Goal: Task Accomplishment & Management: Complete application form

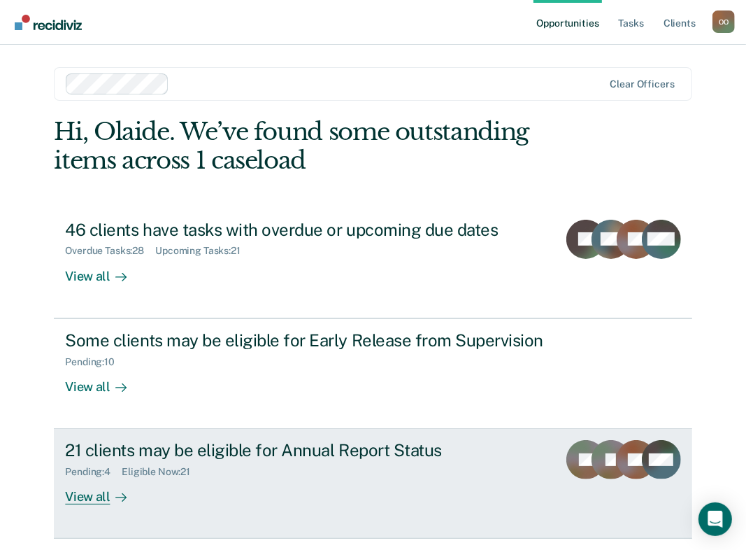
click at [87, 493] on div "View all" at bounding box center [104, 491] width 78 height 27
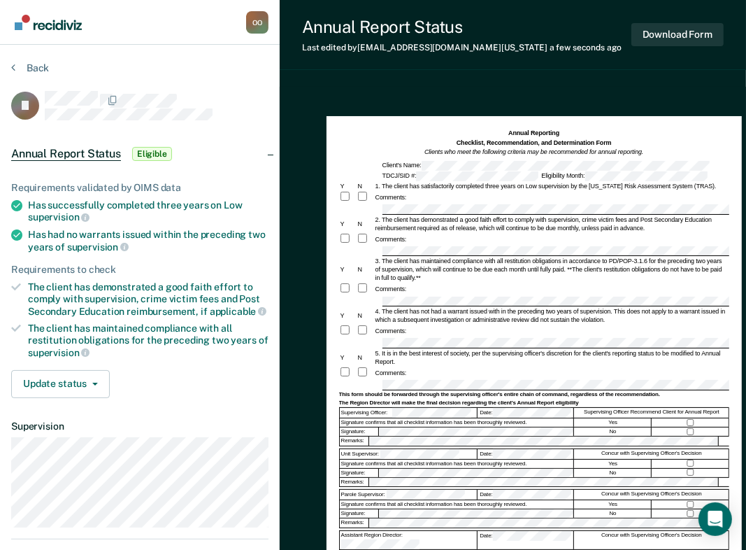
click at [464, 203] on form "Annual Reporting Checklist, Recommendation, and Determination Form Clients who …" at bounding box center [534, 377] width 390 height 497
click at [465, 215] on div "2. The client has demonstrated a good faith effort to comply with supervision, …" at bounding box center [551, 223] width 355 height 17
click at [456, 224] on div "2. The client has demonstrated a good faith effort to comply with supervision, …" at bounding box center [551, 223] width 355 height 17
click at [462, 216] on div "2. The client has demonstrated a good faith effort to comply with supervision, …" at bounding box center [551, 223] width 355 height 17
click at [486, 220] on div "2. The client has demonstrated a good faith effort to comply with supervision, …" at bounding box center [551, 223] width 355 height 17
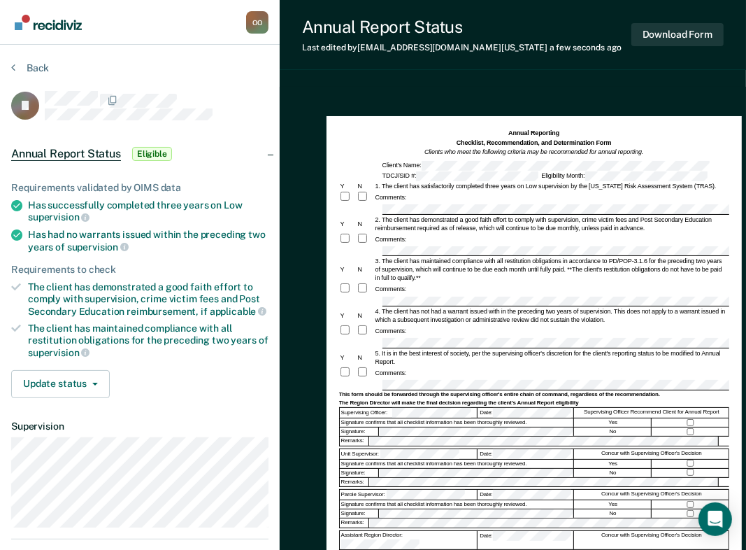
click at [366, 379] on div at bounding box center [365, 372] width 17 height 13
click at [456, 531] on div "Assistant Region Director:" at bounding box center [409, 540] width 138 height 18
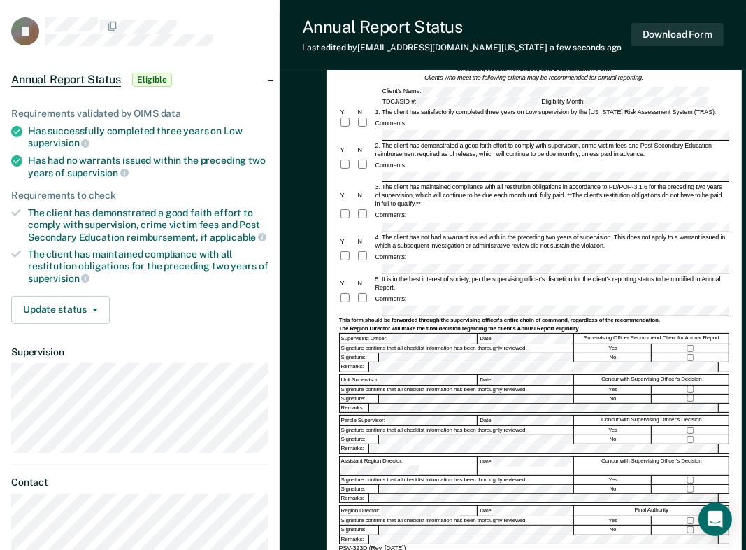
scroll to position [84, 0]
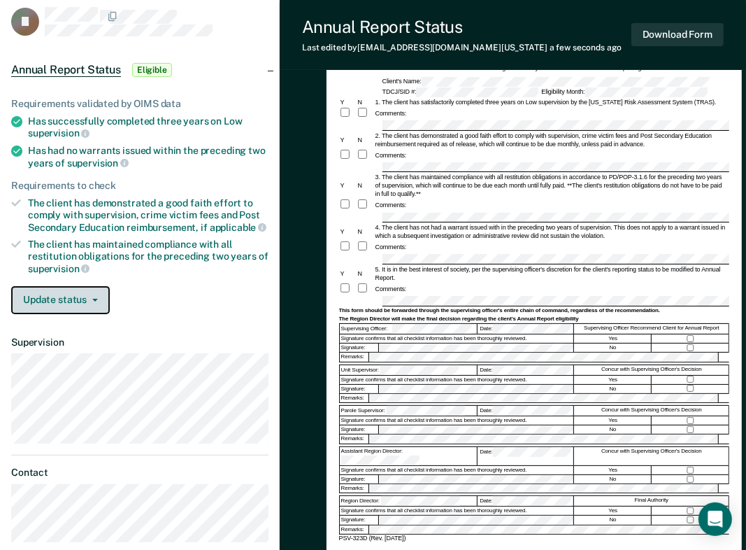
click at [94, 299] on icon "button" at bounding box center [95, 300] width 6 height 3
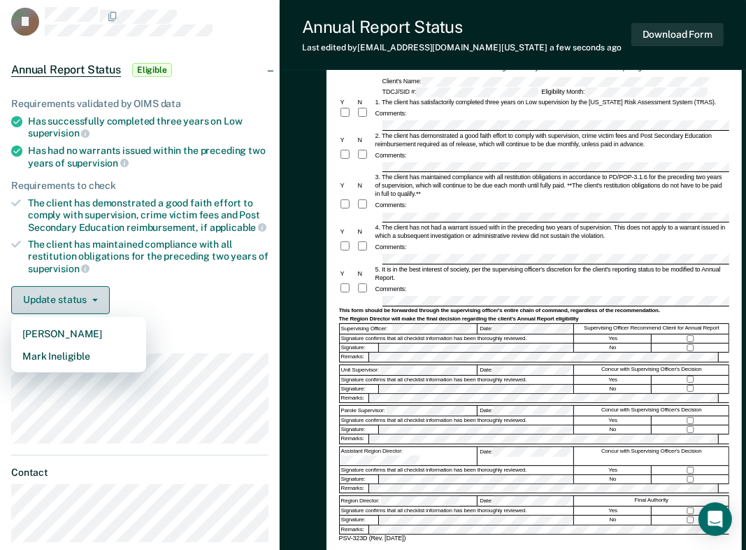
click at [94, 299] on icon "button" at bounding box center [95, 300] width 6 height 3
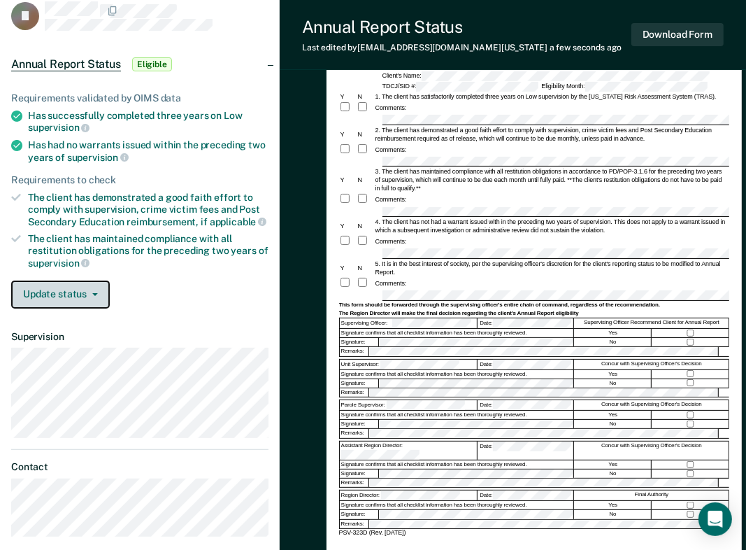
scroll to position [0, 0]
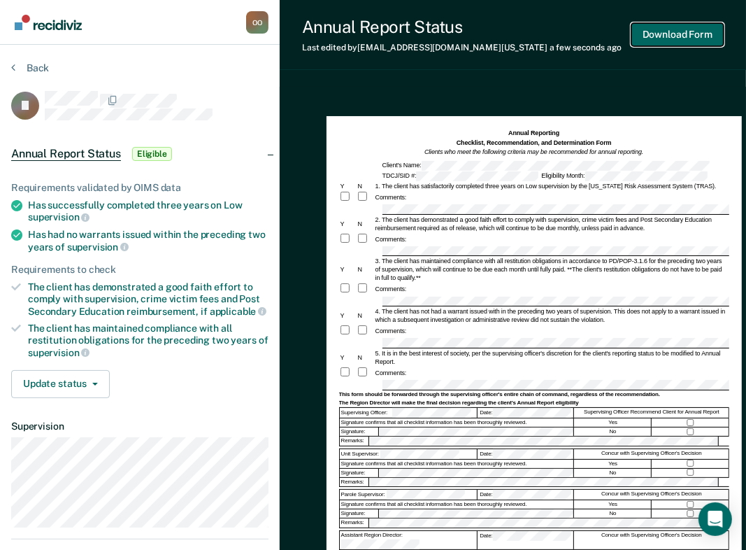
click at [673, 36] on button "Download Form" at bounding box center [677, 34] width 92 height 23
click at [392, 242] on div "Comments:" at bounding box center [391, 239] width 34 height 8
click at [401, 235] on div "Comments:" at bounding box center [391, 239] width 34 height 8
click at [401, 238] on div "Comments:" at bounding box center [391, 239] width 34 height 8
click at [403, 241] on div "Comments:" at bounding box center [391, 239] width 34 height 8
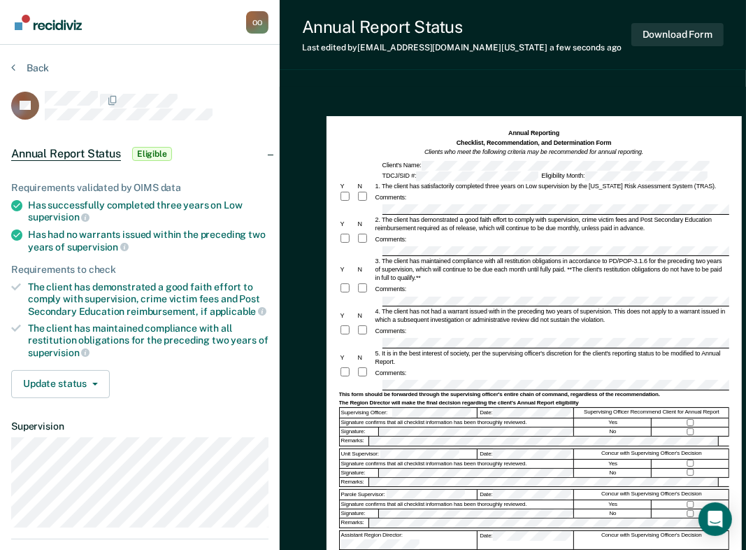
click at [438, 283] on div "Comments:" at bounding box center [534, 289] width 390 height 13
click at [409, 294] on div "Comments:" at bounding box center [534, 289] width 390 height 13
click at [387, 259] on div "3. The client has maintained compliance with all restitution obligations in acc…" at bounding box center [551, 269] width 355 height 25
click at [389, 266] on div "3. The client has maintained compliance with all restitution obligations in acc…" at bounding box center [551, 269] width 355 height 25
click at [378, 255] on div at bounding box center [534, 251] width 390 height 10
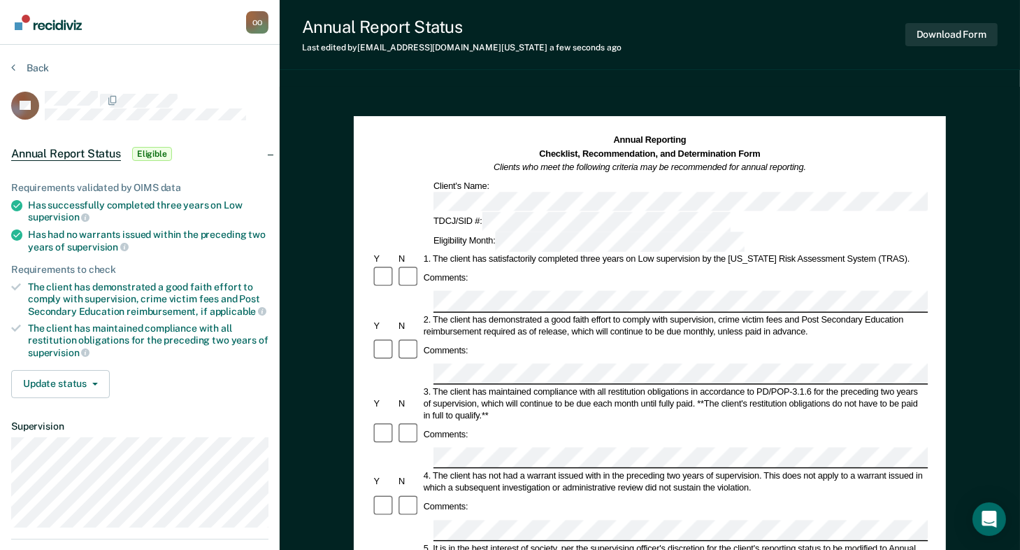
click at [982, 366] on div "Annual Reporting Checklist, Recommendation, and Determination Form Clients who …" at bounding box center [650, 542] width 741 height 910
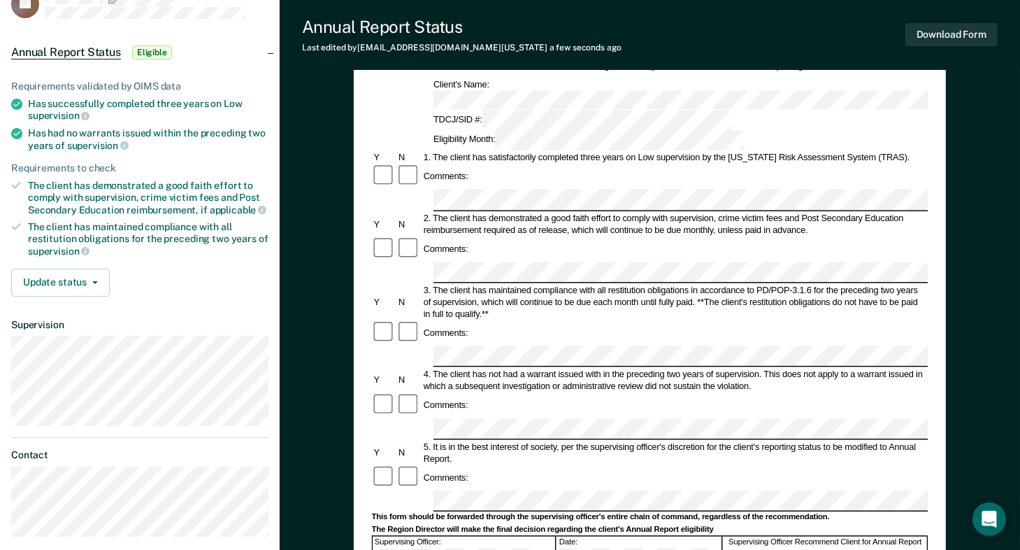
scroll to position [112, 0]
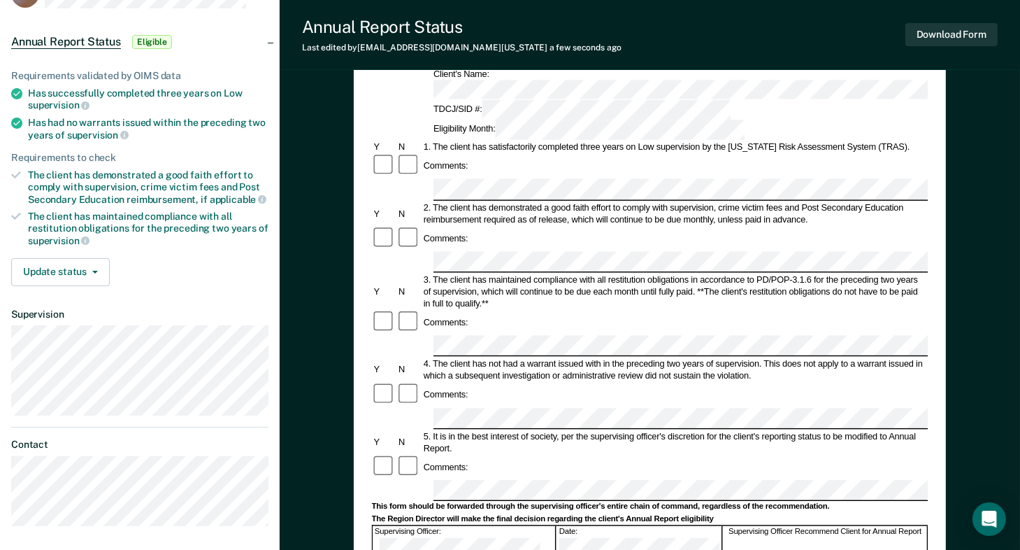
click at [578, 276] on form "Annual Reporting Checklist, Recommendation, and Determination Form Clients who …" at bounding box center [650, 478] width 557 height 913
click at [610, 188] on form "Annual Reporting Checklist, Recommendation, and Determination Form Clients who …" at bounding box center [650, 478] width 557 height 913
click at [486, 273] on div "3. The client has maintained compliance with all restitution obligations in acc…" at bounding box center [675, 291] width 506 height 36
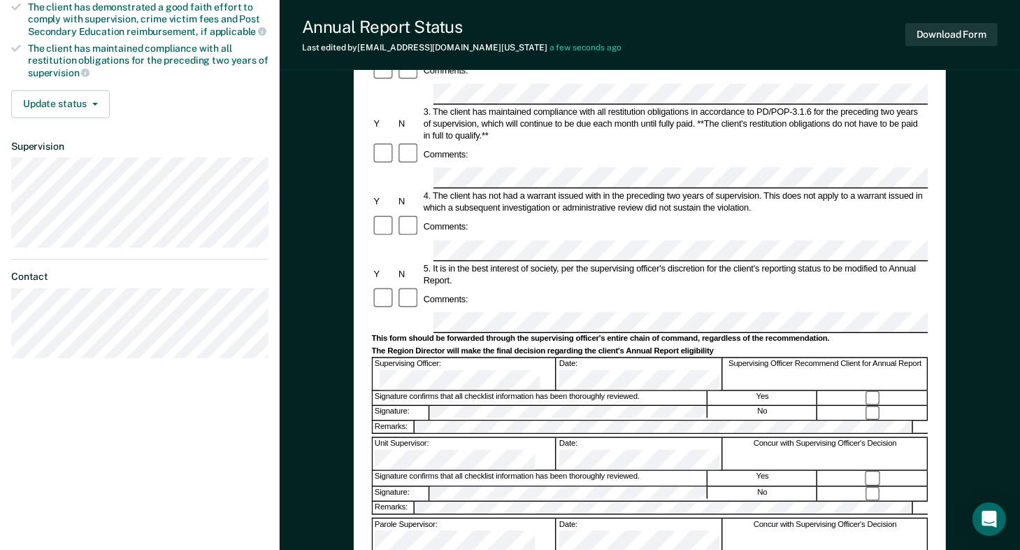
scroll to position [400, 0]
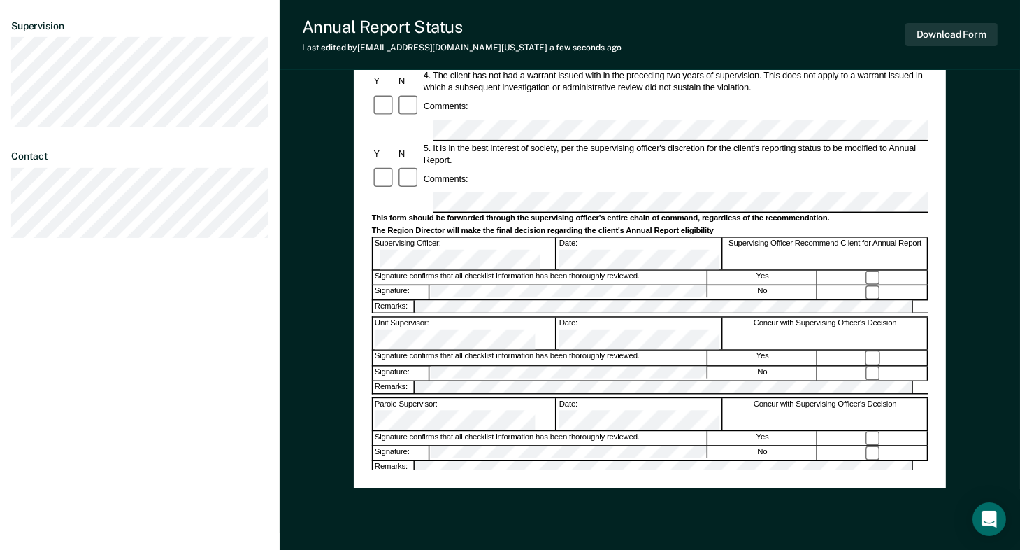
click at [245, 431] on div "Olaide Oyeyemi O O Profile How it works Log Out Back LK Annual Report Status El…" at bounding box center [140, 66] width 280 height 933
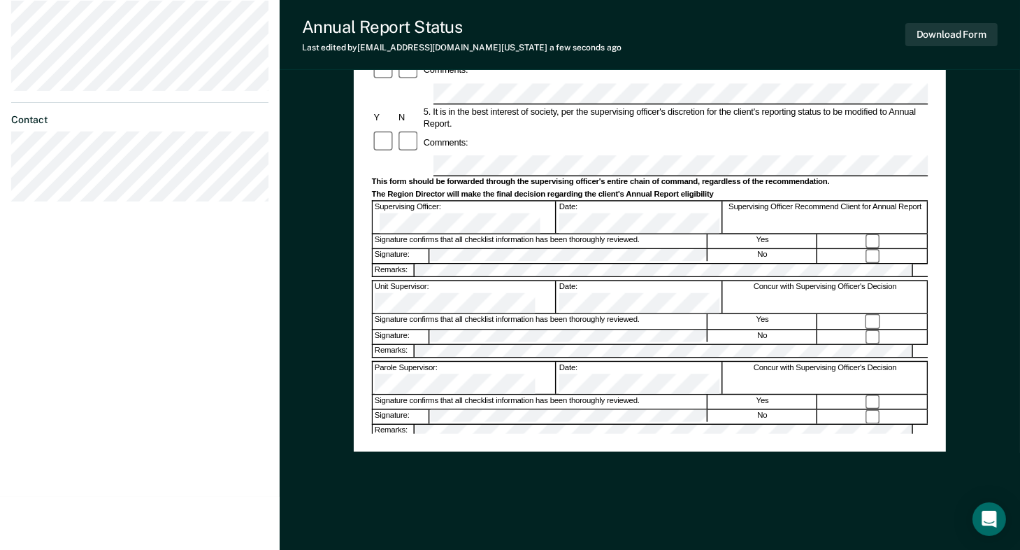
scroll to position [447, 0]
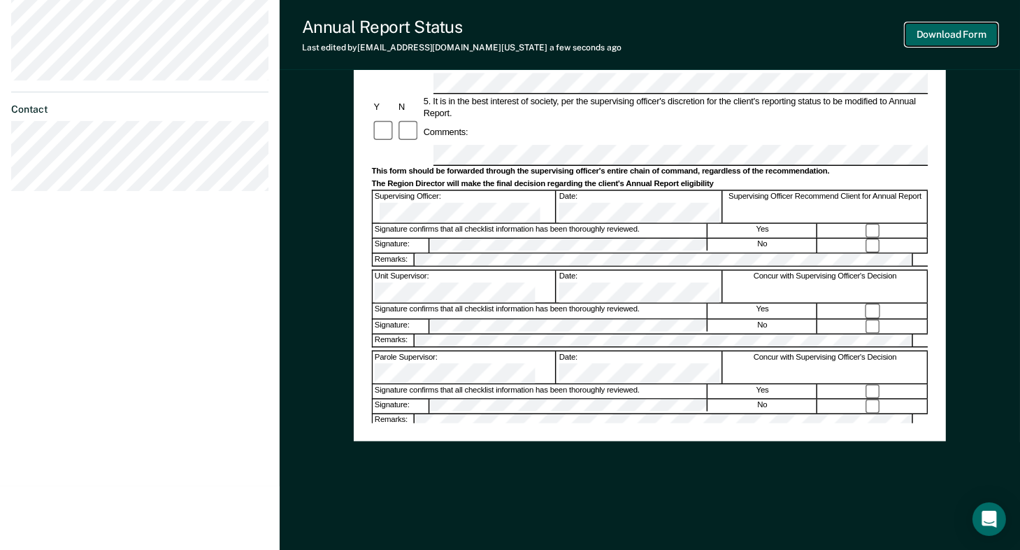
click at [964, 34] on button "Download Form" at bounding box center [952, 34] width 92 height 23
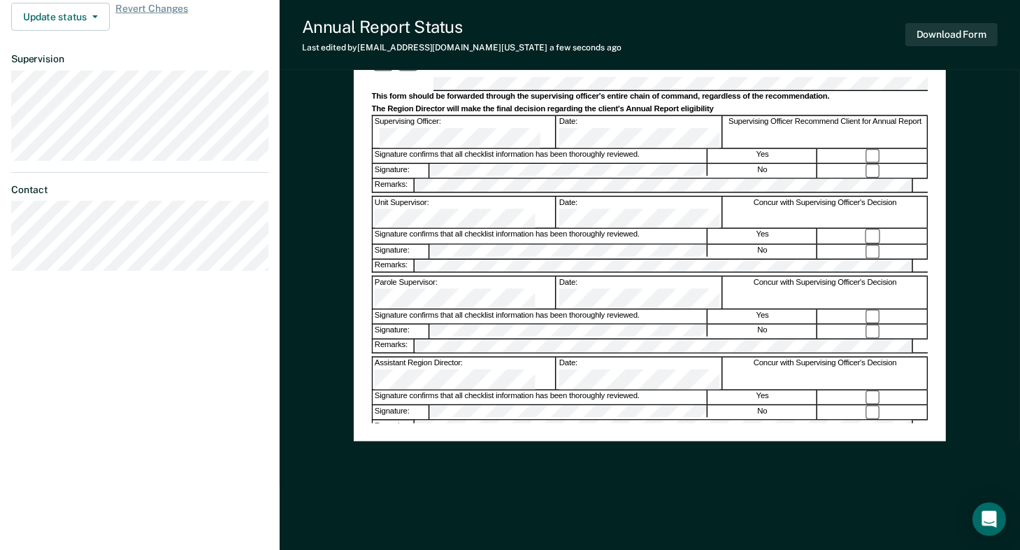
scroll to position [0, 0]
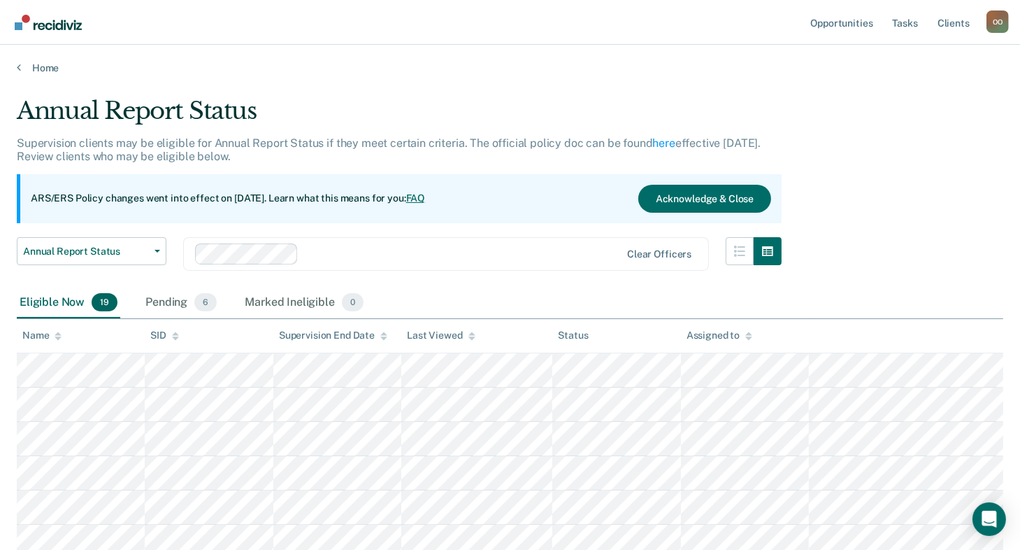
click at [53, 306] on div "Eligible Now 19" at bounding box center [68, 302] width 103 height 31
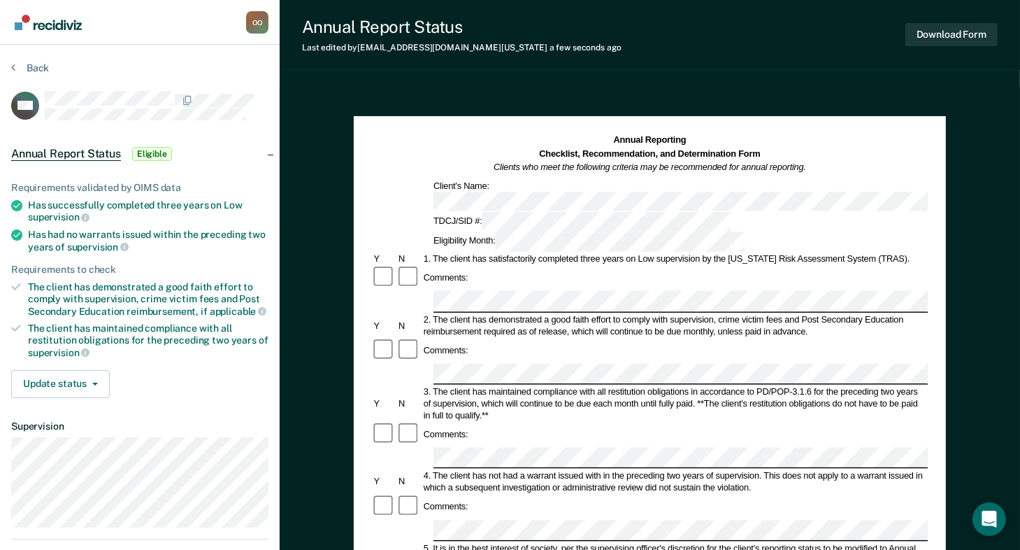
click at [265, 527] on article "AM Annual Report Status Eligible Requirements validated by OIMS data Has succes…" at bounding box center [139, 358] width 257 height 535
click at [818, 159] on div "Annual Reporting Checklist, Recommendation, and Determination Form Clients who …" at bounding box center [650, 154] width 557 height 41
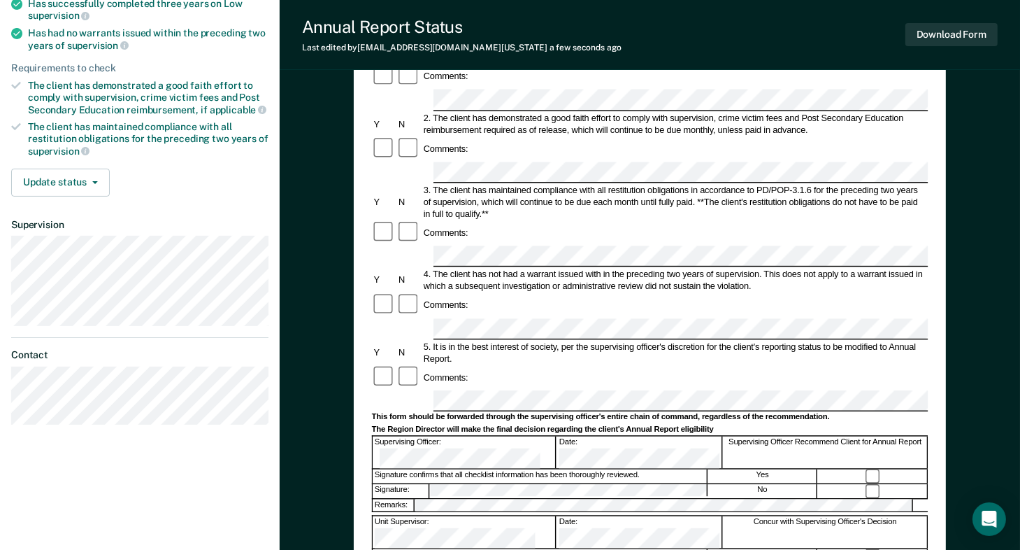
scroll to position [210, 0]
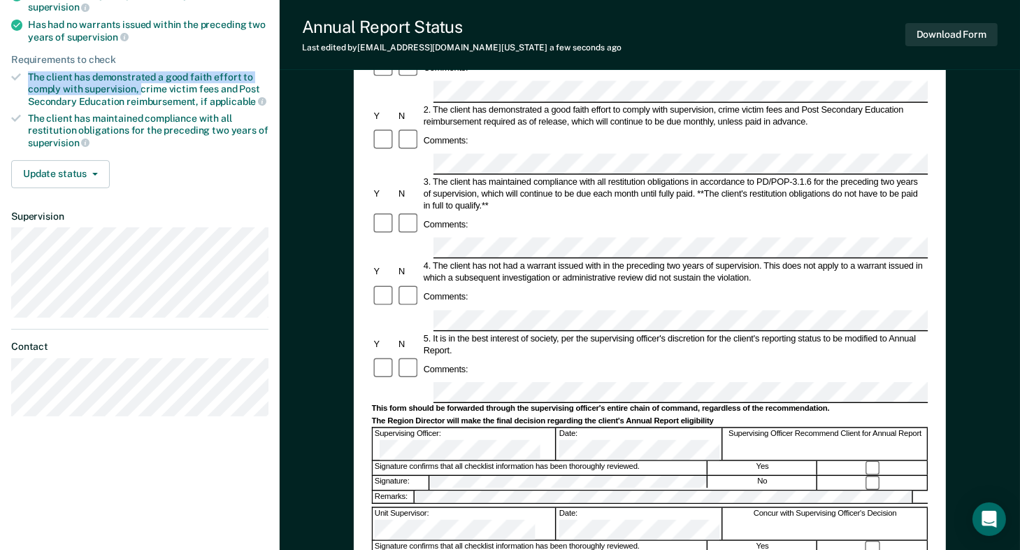
drag, startPoint x: 29, startPoint y: 69, endPoint x: 140, endPoint y: 85, distance: 111.7
click at [140, 85] on div "The client has demonstrated a good faith effort to comply with supervision, cri…" at bounding box center [148, 89] width 241 height 36
drag, startPoint x: 140, startPoint y: 85, endPoint x: 116, endPoint y: 80, distance: 24.4
copy div "The client has demonstrated a good faith effort to comply with supervision,"
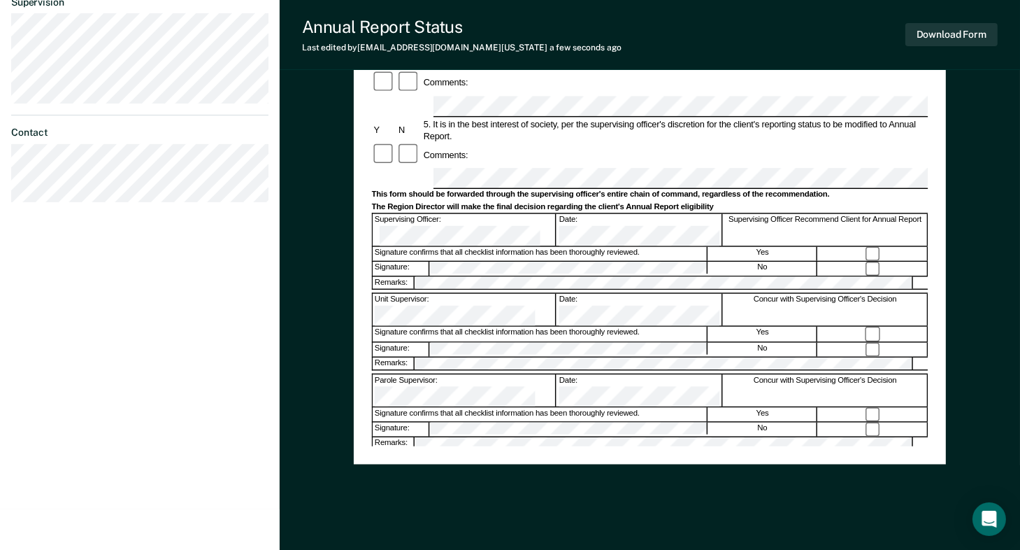
scroll to position [420, 0]
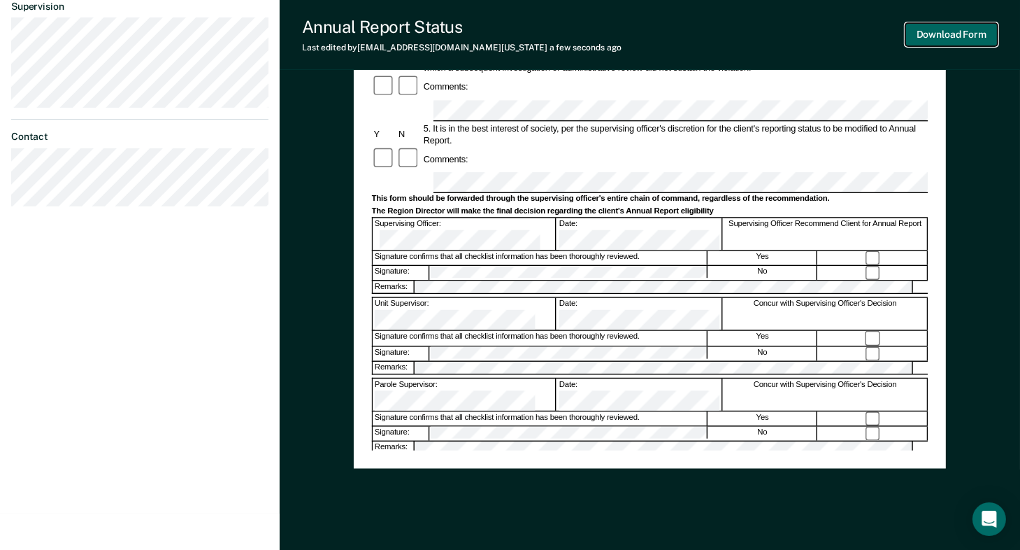
click at [941, 36] on button "Download Form" at bounding box center [952, 34] width 92 height 23
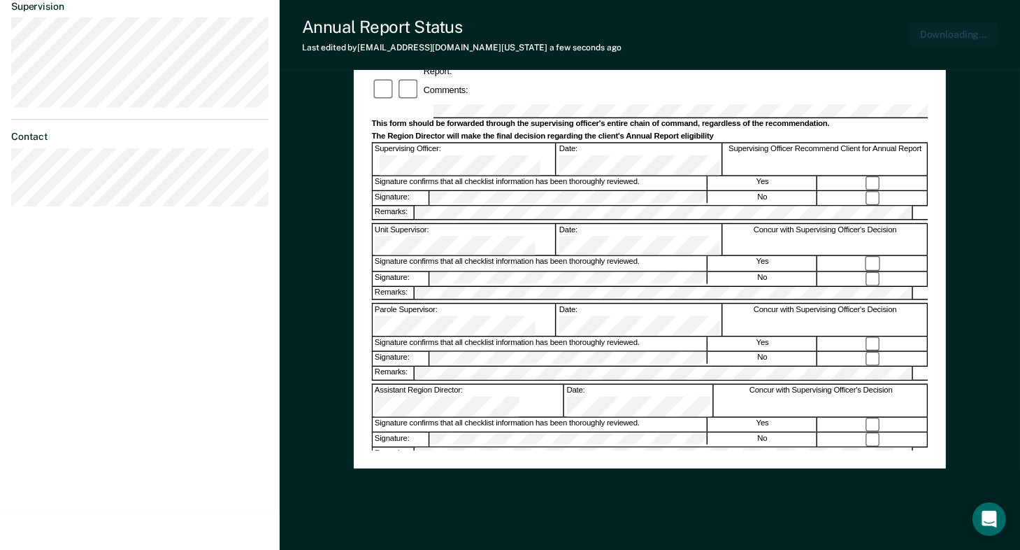
scroll to position [447, 0]
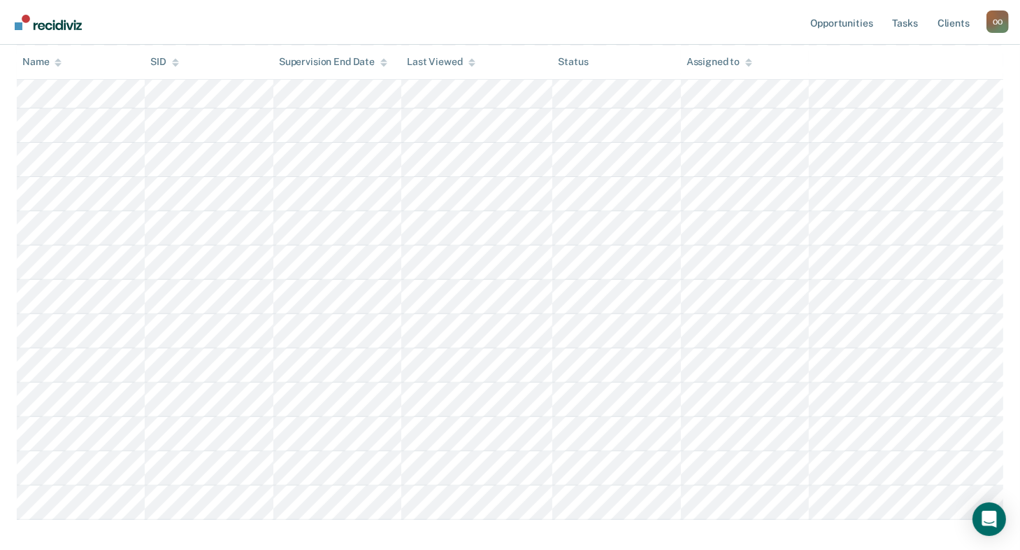
scroll to position [455, 0]
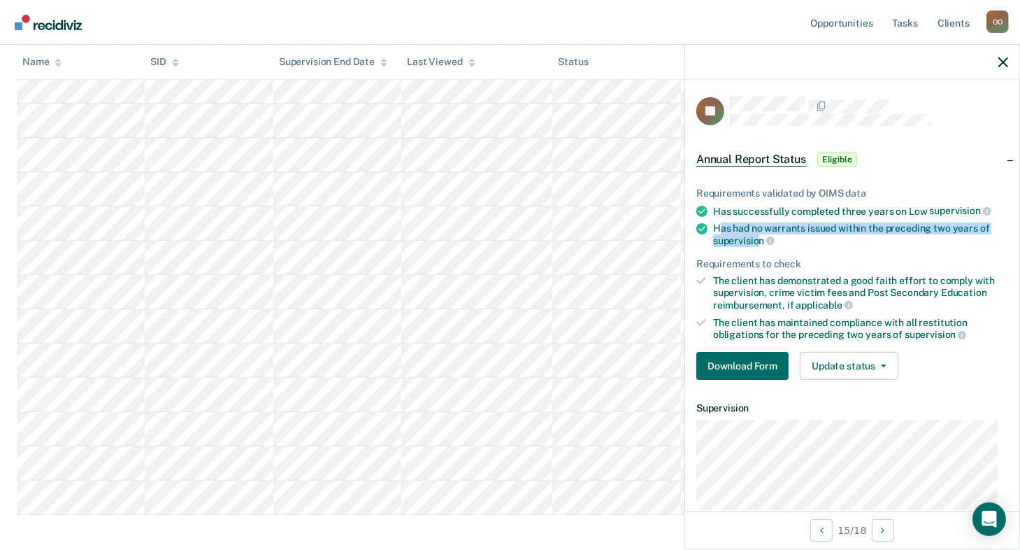
drag, startPoint x: 718, startPoint y: 227, endPoint x: 759, endPoint y: 235, distance: 41.3
click at [759, 235] on div "Has had no warrants issued within the preceding two years of supervision" at bounding box center [860, 234] width 295 height 24
drag, startPoint x: 759, startPoint y: 235, endPoint x: 729, endPoint y: 232, distance: 30.2
click at [729, 232] on div "Has had no warrants issued within the preceding two years of supervision" at bounding box center [860, 234] width 295 height 24
click at [713, 224] on li "Has had no warrants issued within the preceding two years of supervision" at bounding box center [853, 234] width 312 height 24
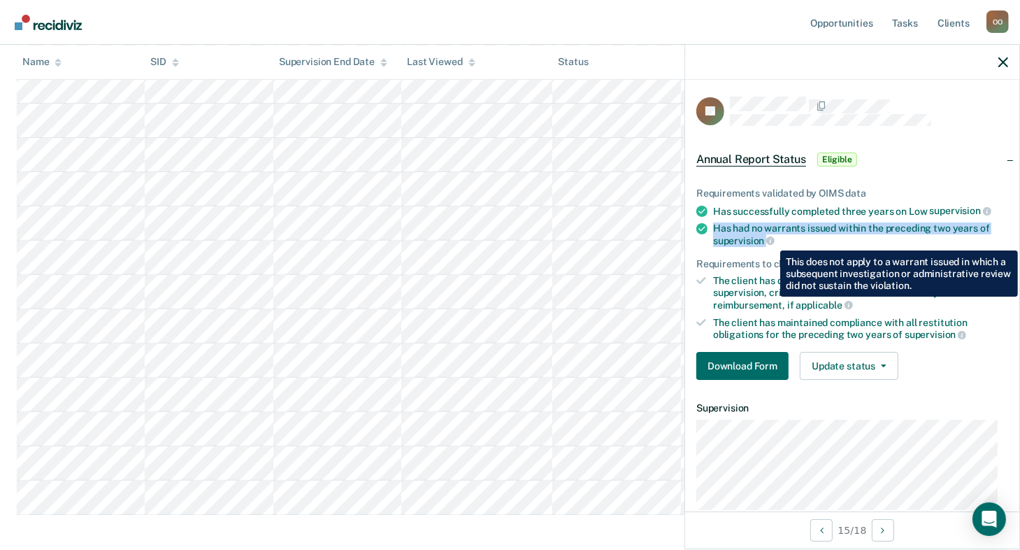
drag, startPoint x: 716, startPoint y: 225, endPoint x: 769, endPoint y: 238, distance: 54.8
click at [769, 238] on div "Has had no warrants issued within the preceding two years of supervision" at bounding box center [860, 234] width 295 height 24
drag, startPoint x: 769, startPoint y: 238, endPoint x: 729, endPoint y: 227, distance: 42.3
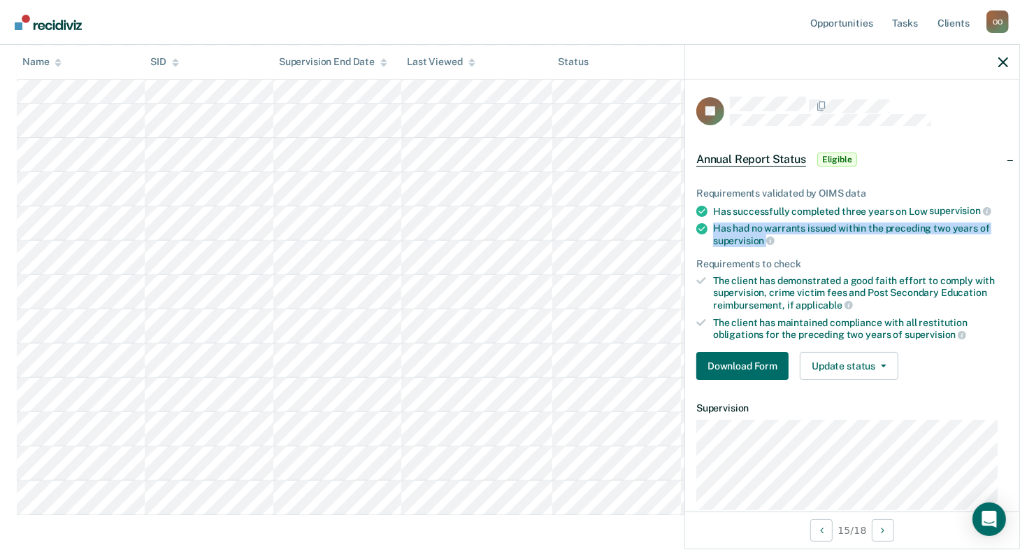
copy div "Has had no warrants issued within the preceding two years of supervision"
click at [641, 28] on nav "Opportunities Tasks Client s Olaide Oyeyemi O O Profile How it works Log Out" at bounding box center [510, 22] width 998 height 44
click at [1004, 57] on button "button" at bounding box center [1004, 62] width 10 height 12
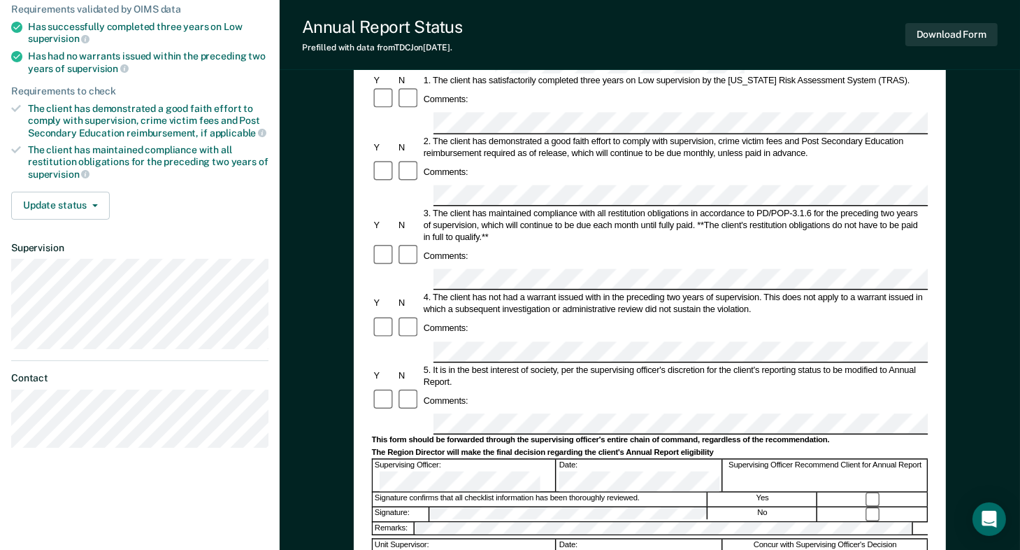
scroll to position [177, 0]
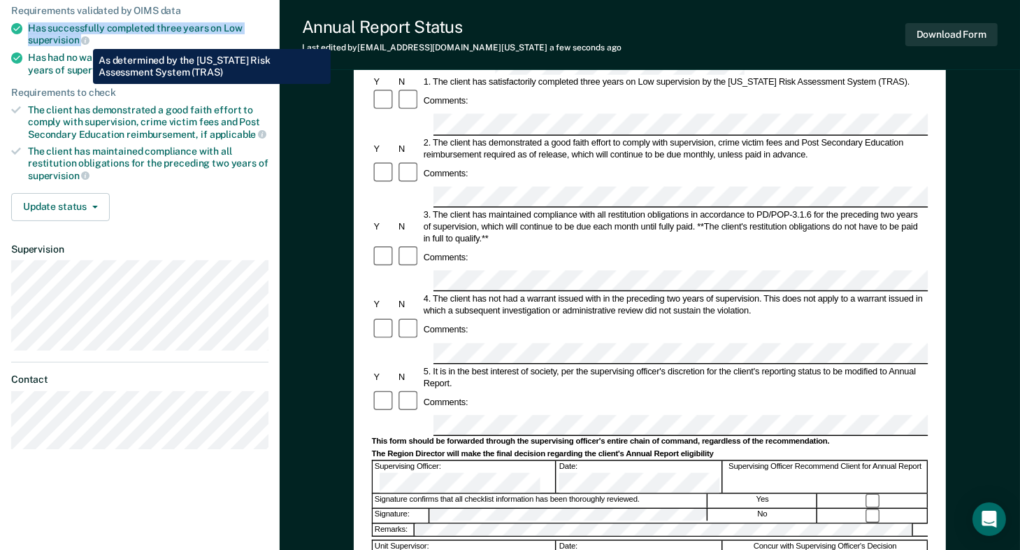
drag, startPoint x: 28, startPoint y: 23, endPoint x: 83, endPoint y: 38, distance: 56.7
click at [83, 38] on div "Has successfully completed three years on Low supervision" at bounding box center [148, 34] width 241 height 24
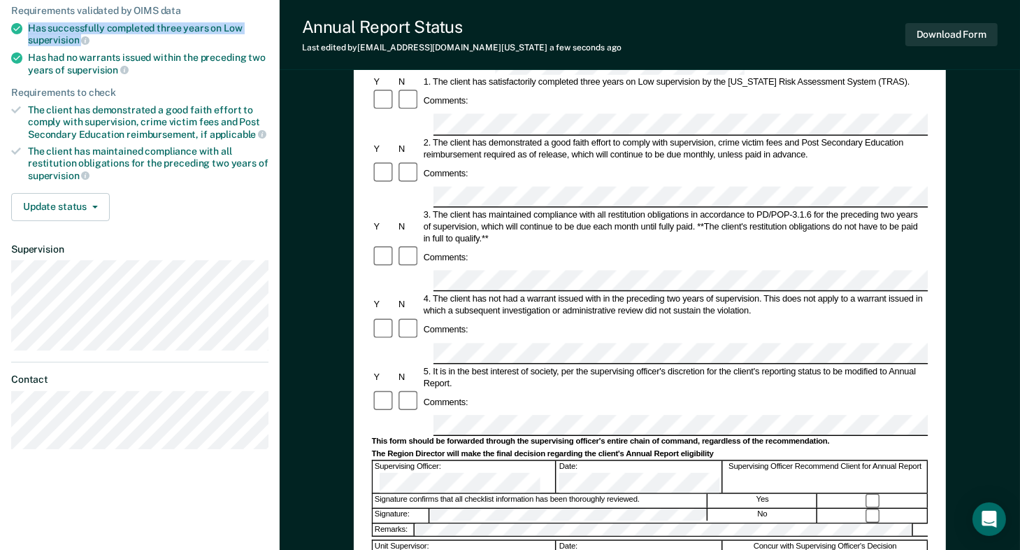
drag, startPoint x: 83, startPoint y: 38, endPoint x: 63, endPoint y: 34, distance: 20.2
copy div "Has successfully completed three years on Low supervision"
click at [708, 523] on div "Remarks:" at bounding box center [650, 530] width 557 height 14
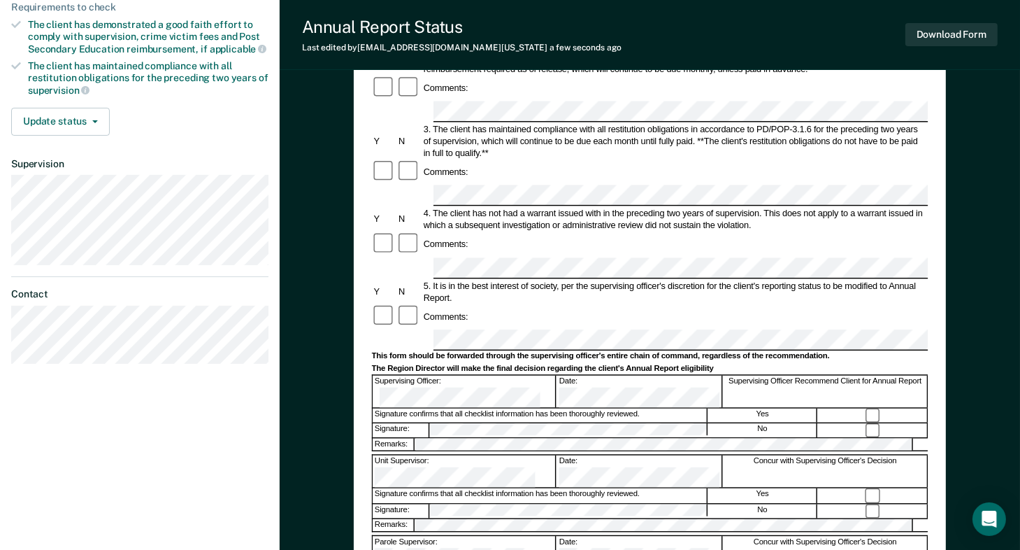
scroll to position [36, 0]
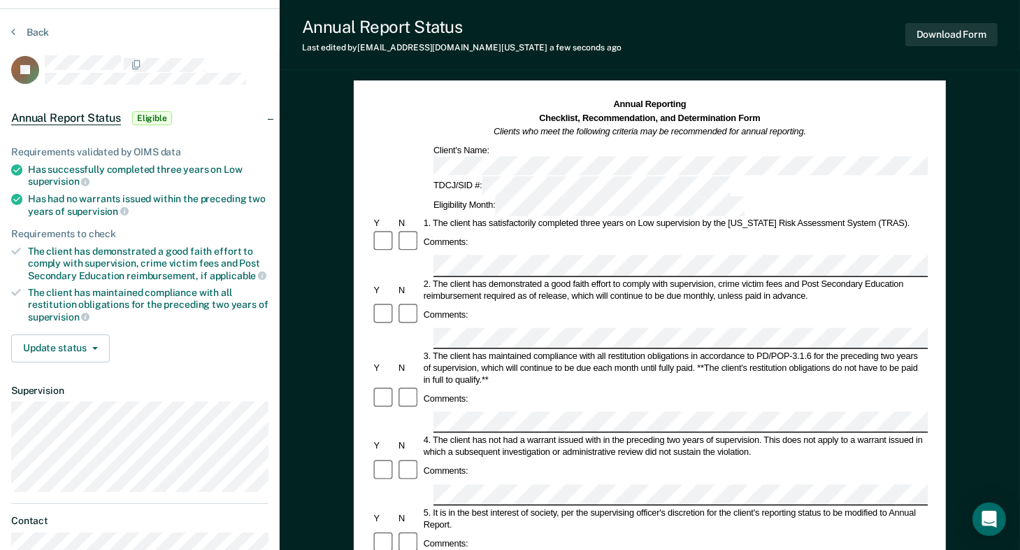
click at [959, 355] on div "Annual Reporting Checklist, Recommendation, and Determination Form Clients who …" at bounding box center [650, 506] width 741 height 910
click at [960, 349] on div "Annual Reporting Checklist, Recommendation, and Determination Form Clients who …" at bounding box center [650, 506] width 741 height 910
click at [206, 520] on dt "Contact" at bounding box center [139, 521] width 257 height 12
click at [193, 517] on dt "Contact" at bounding box center [139, 521] width 257 height 12
drag, startPoint x: 1020, startPoint y: 541, endPoint x: 766, endPoint y: 454, distance: 267.8
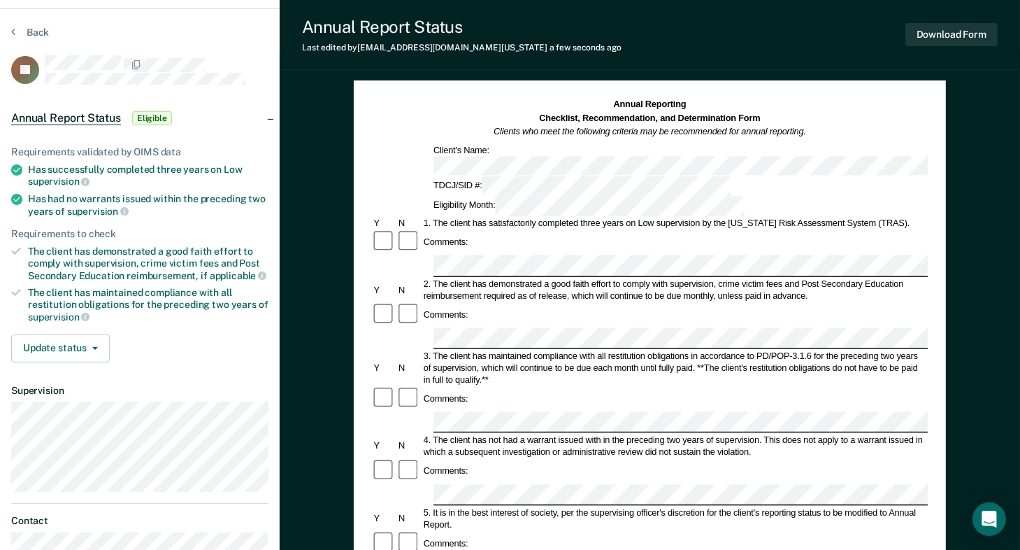
click at [766, 531] on div "Comments:" at bounding box center [650, 543] width 557 height 24
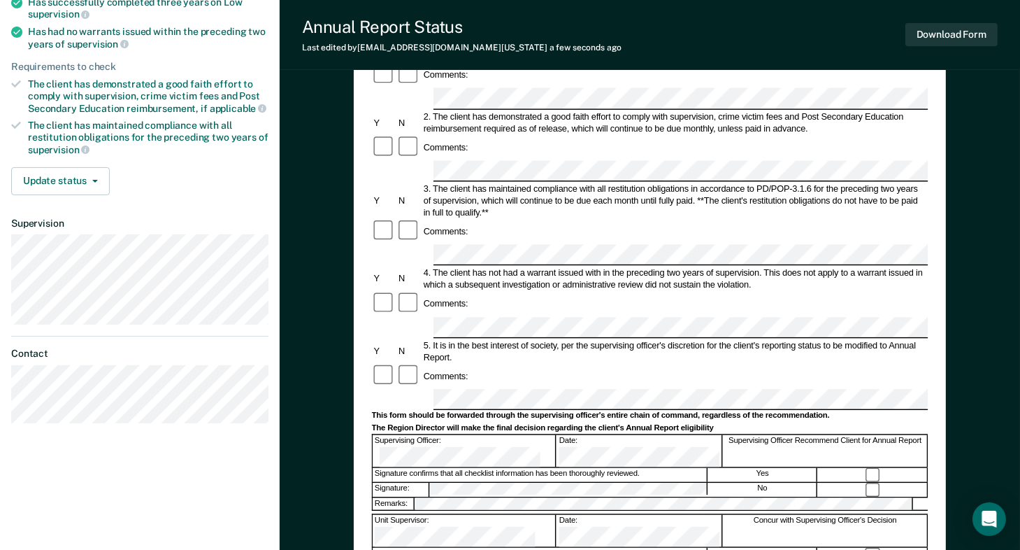
scroll to position [269, 0]
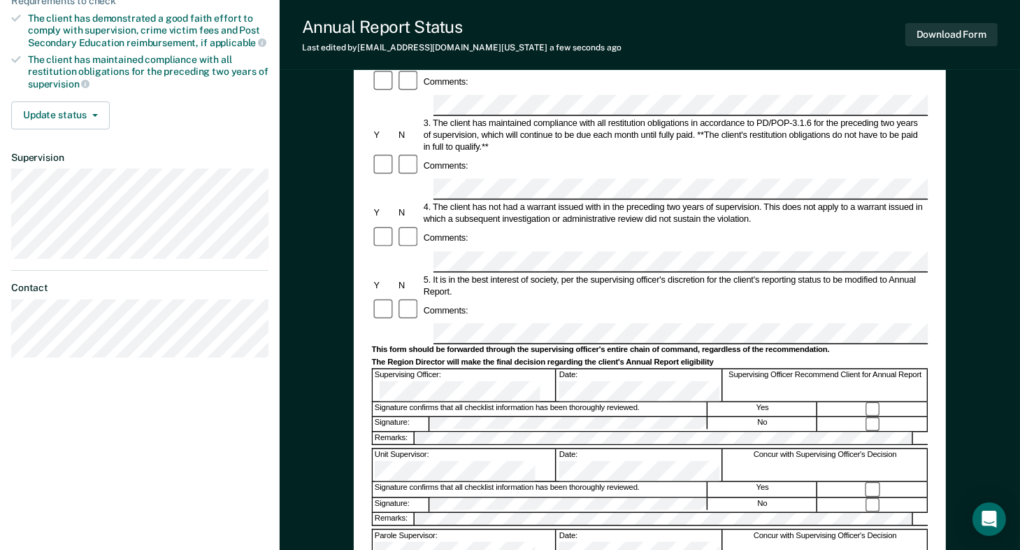
click at [76, 489] on div "Olaide Oyeyemi O O Profile How it works Log Out Back JK Annual Report Status El…" at bounding box center [140, 197] width 280 height 933
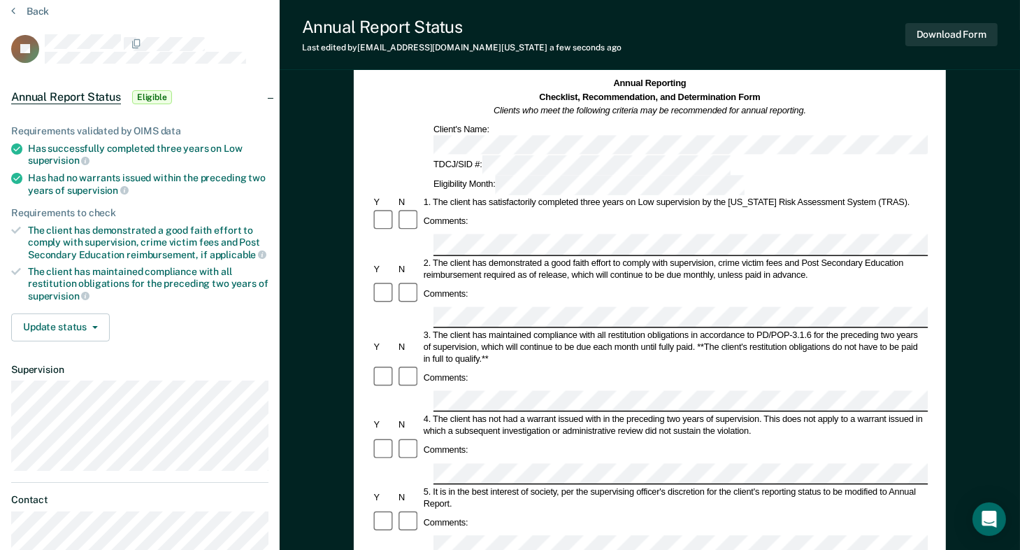
scroll to position [0, 0]
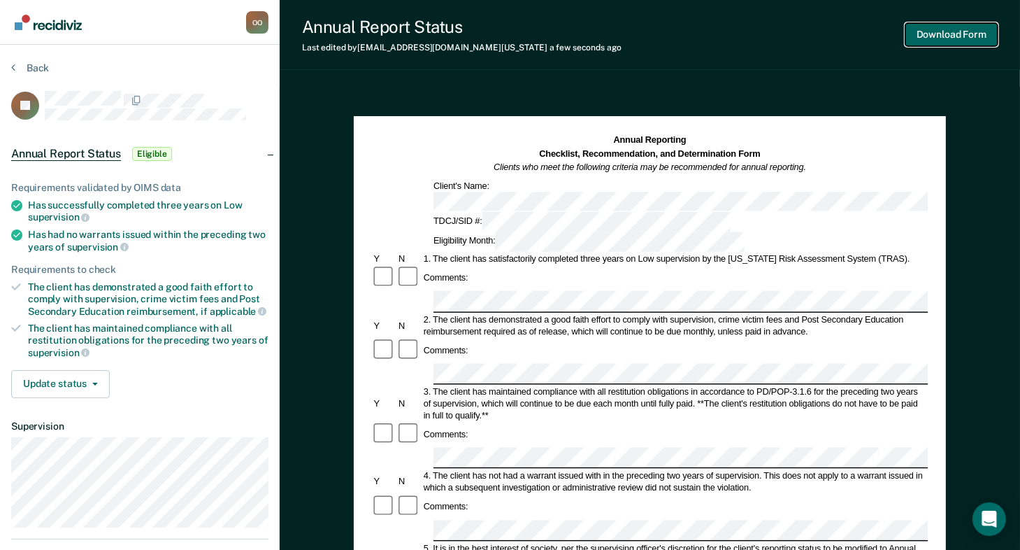
click at [967, 31] on button "Download Form" at bounding box center [952, 34] width 92 height 23
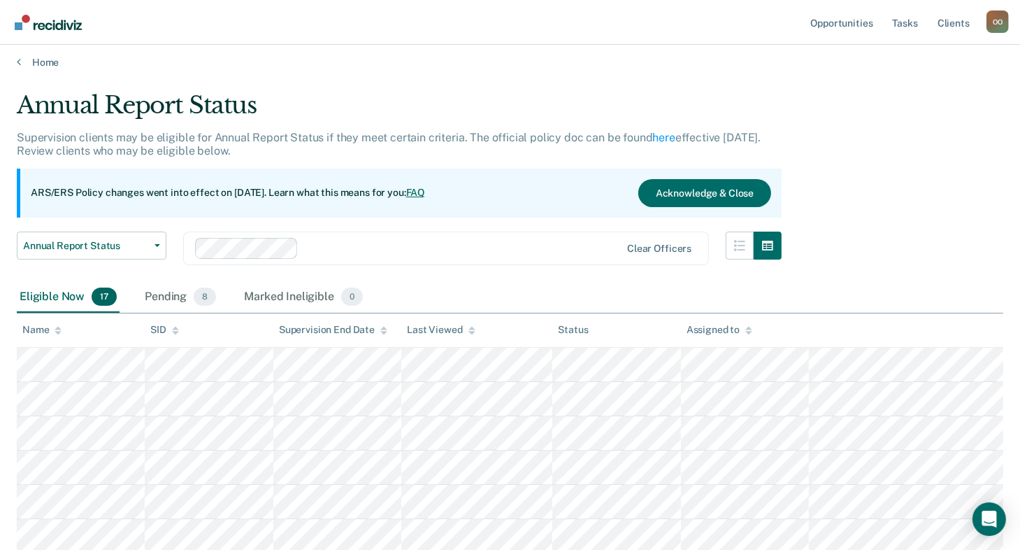
scroll to position [4, 0]
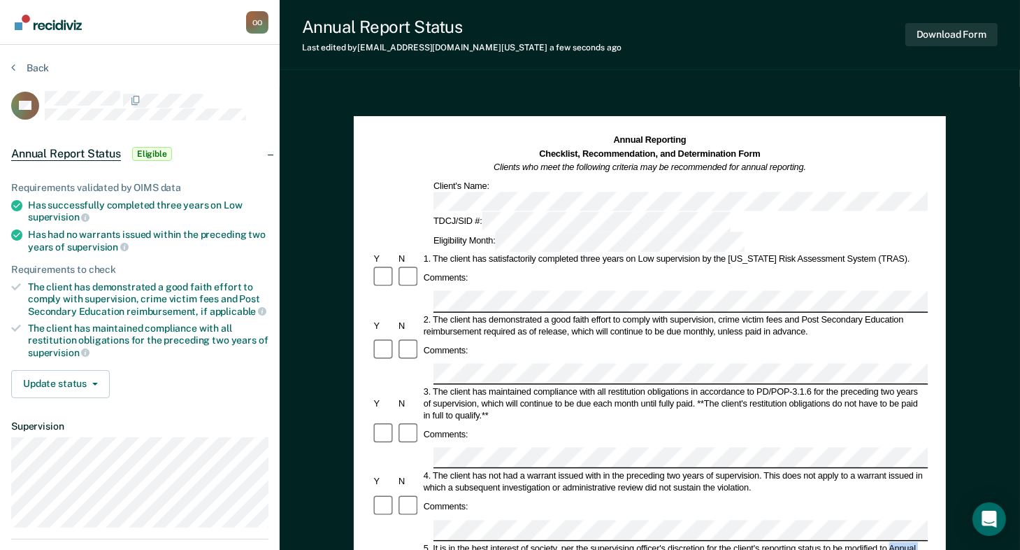
drag, startPoint x: 890, startPoint y: 452, endPoint x: 920, endPoint y: 471, distance: 35.1
click at [920, 542] on div "5. It is in the best interest of society, per the supervising officer's discret…" at bounding box center [675, 554] width 506 height 24
copy div "Annual Report."
click at [945, 268] on div "Annual Reporting Checklist, Recommendation, and Determination Form Clients who …" at bounding box center [650, 502] width 592 height 772
click at [227, 538] on article "RC Annual Report Status Eligible Requirements validated by OIMS data Has succes…" at bounding box center [139, 358] width 257 height 535
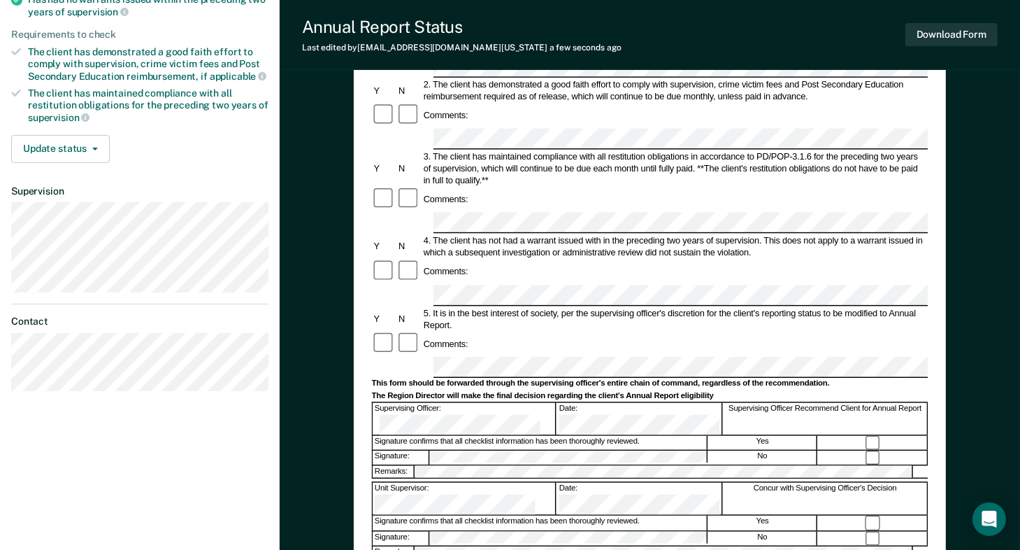
scroll to position [236, 0]
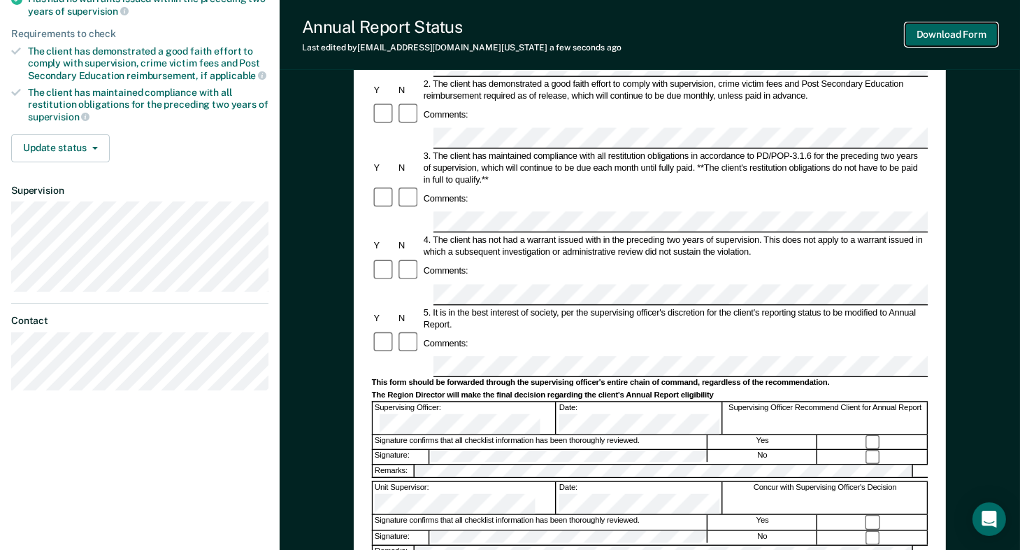
click at [929, 32] on button "Download Form" at bounding box center [952, 34] width 92 height 23
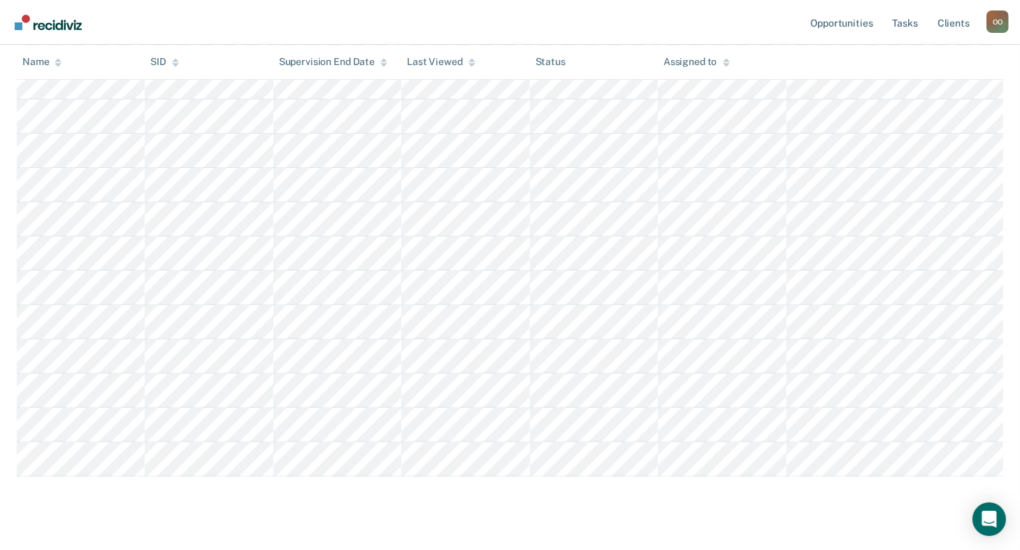
scroll to position [450, 0]
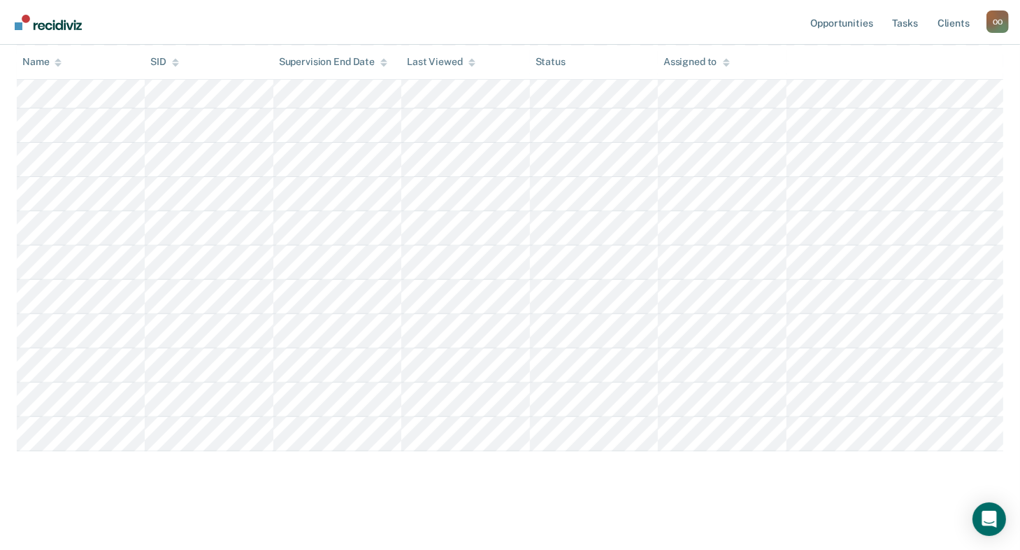
click at [738, 527] on main "Annual Report Status Supervision clients may be eligible for Annual Report Stat…" at bounding box center [510, 86] width 1020 height 924
click at [733, 521] on main "Annual Report Status Supervision clients may be eligible for Annual Report Stat…" at bounding box center [510, 86] width 1020 height 924
